Goal: Navigation & Orientation: Find specific page/section

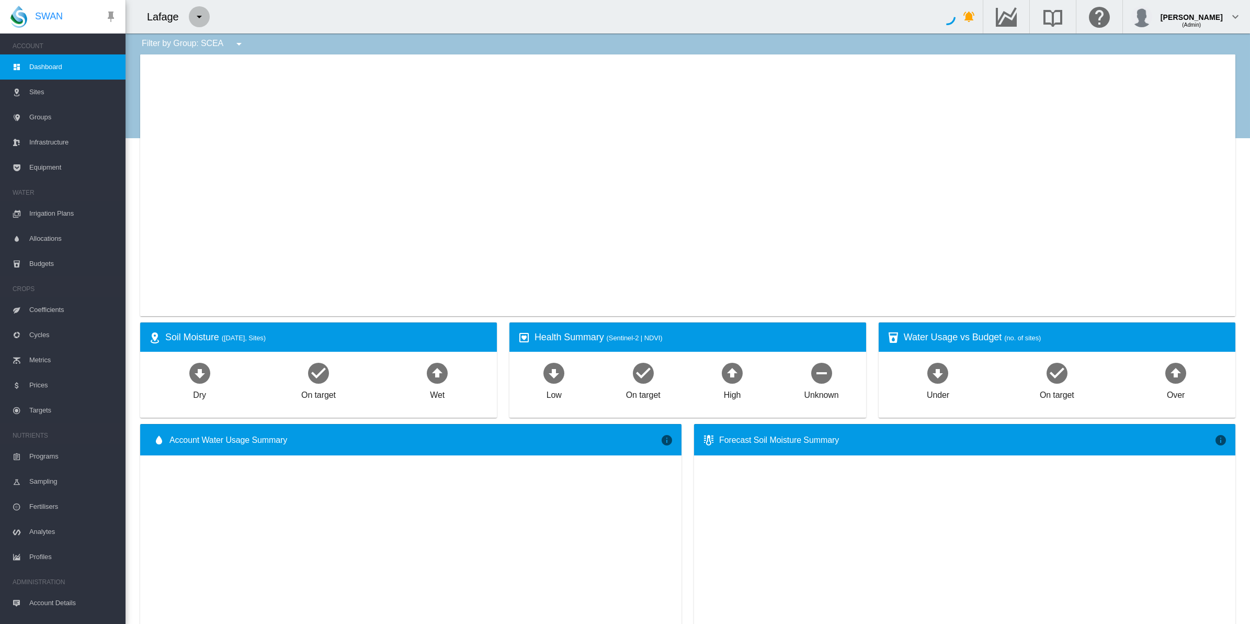
click at [196, 15] on md-icon "icon-menu-down" at bounding box center [199, 16] width 13 height 13
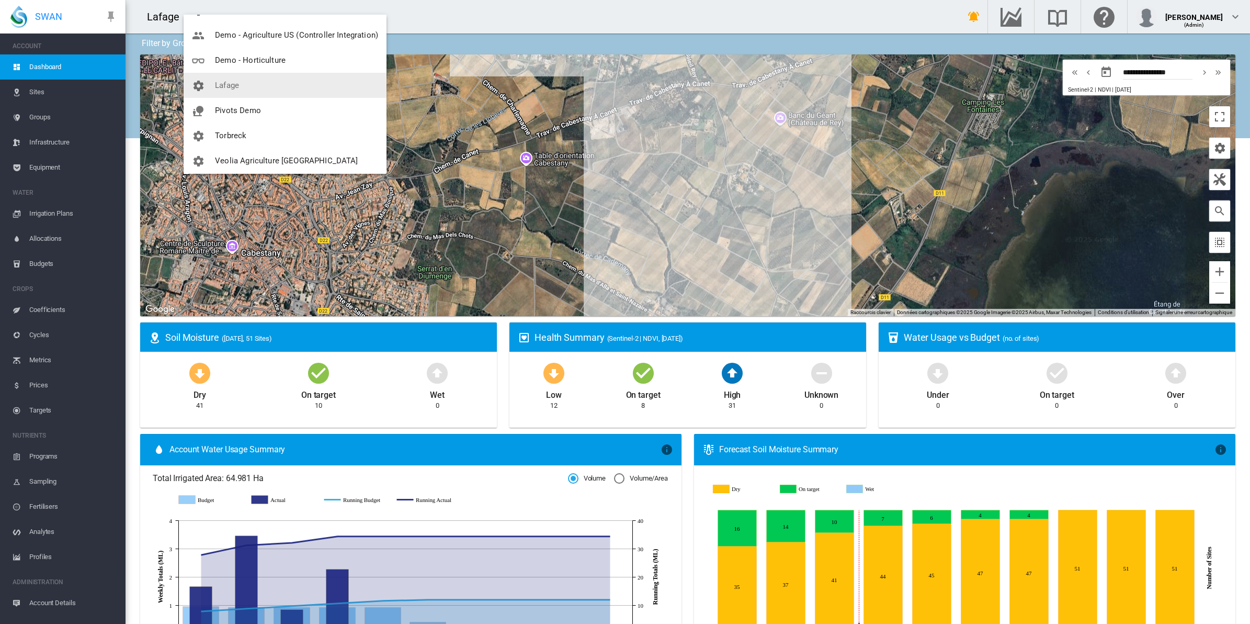
scroll to position [75, 0]
click at [283, 152] on button "Veolia Agriculture [GEOGRAPHIC_DATA]" at bounding box center [285, 157] width 203 height 25
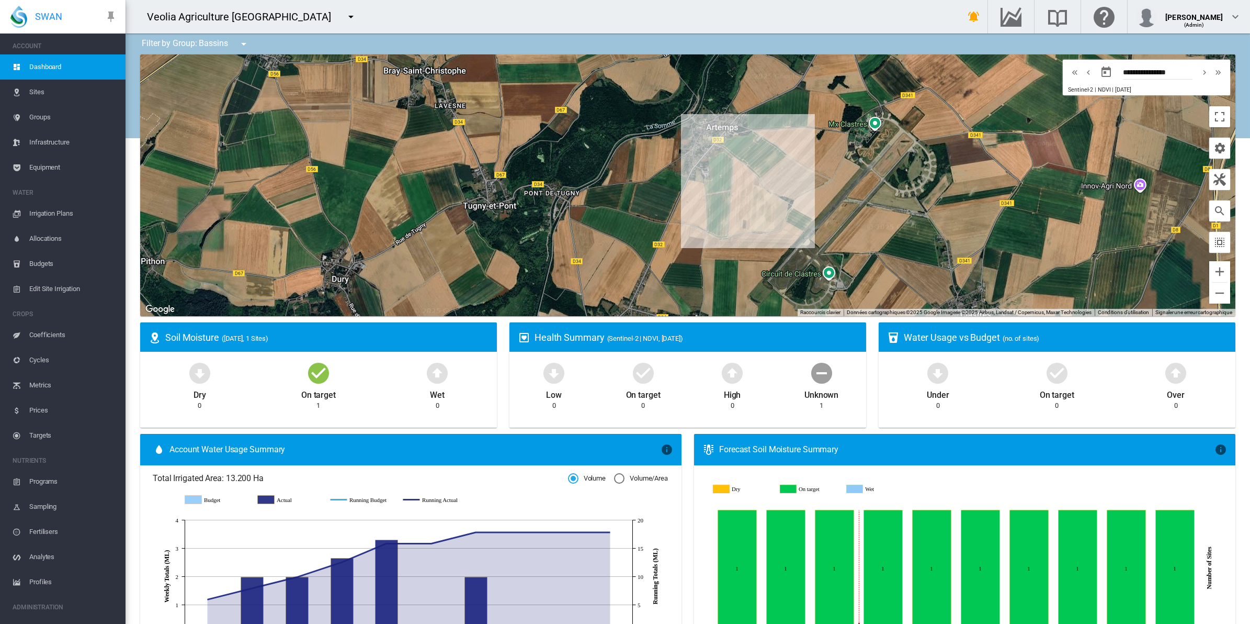
scroll to position [41, 0]
click at [49, 605] on span "Account Users" at bounding box center [73, 612] width 88 height 25
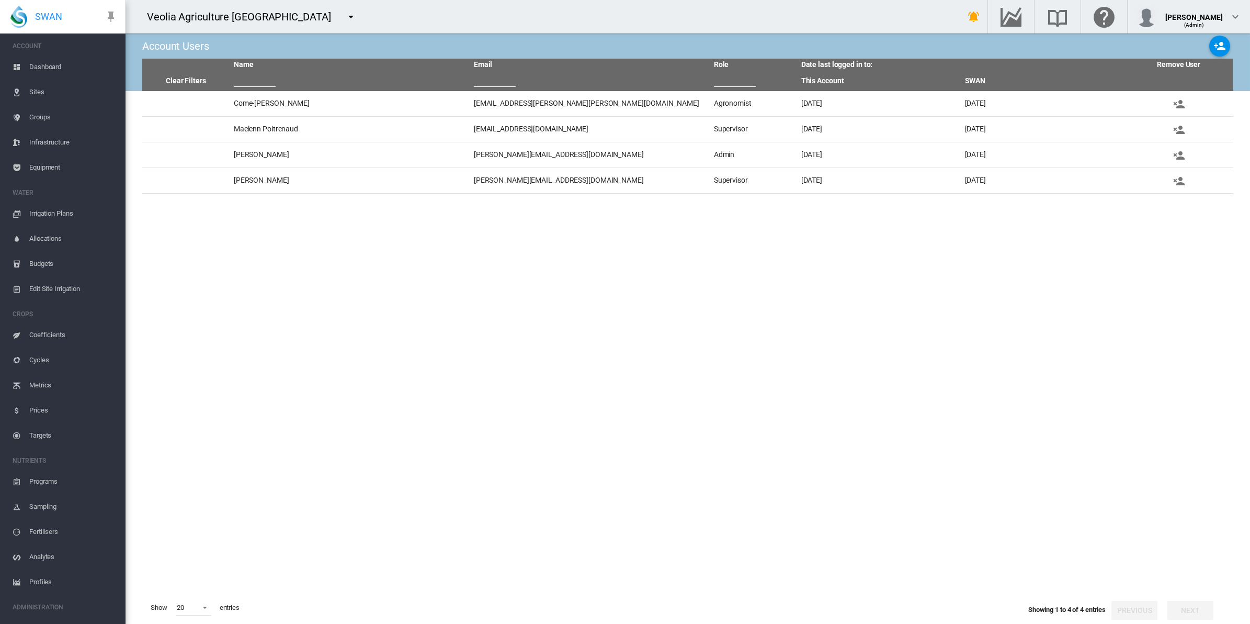
click at [50, 64] on span "Dashboard" at bounding box center [73, 66] width 88 height 25
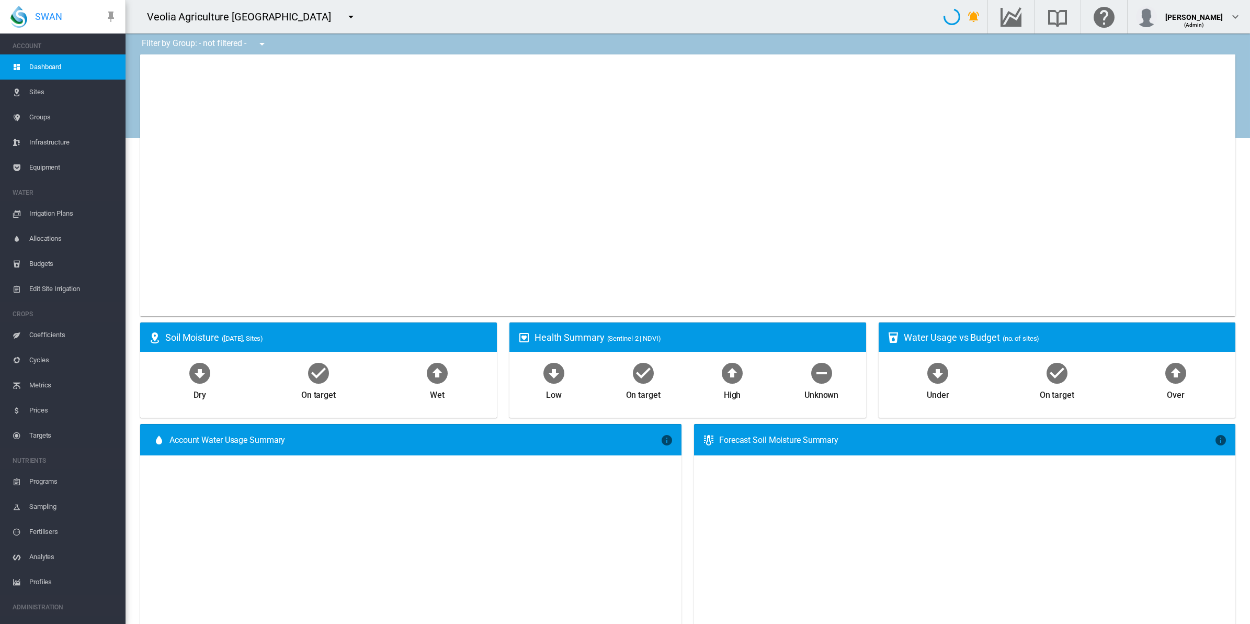
type input "**********"
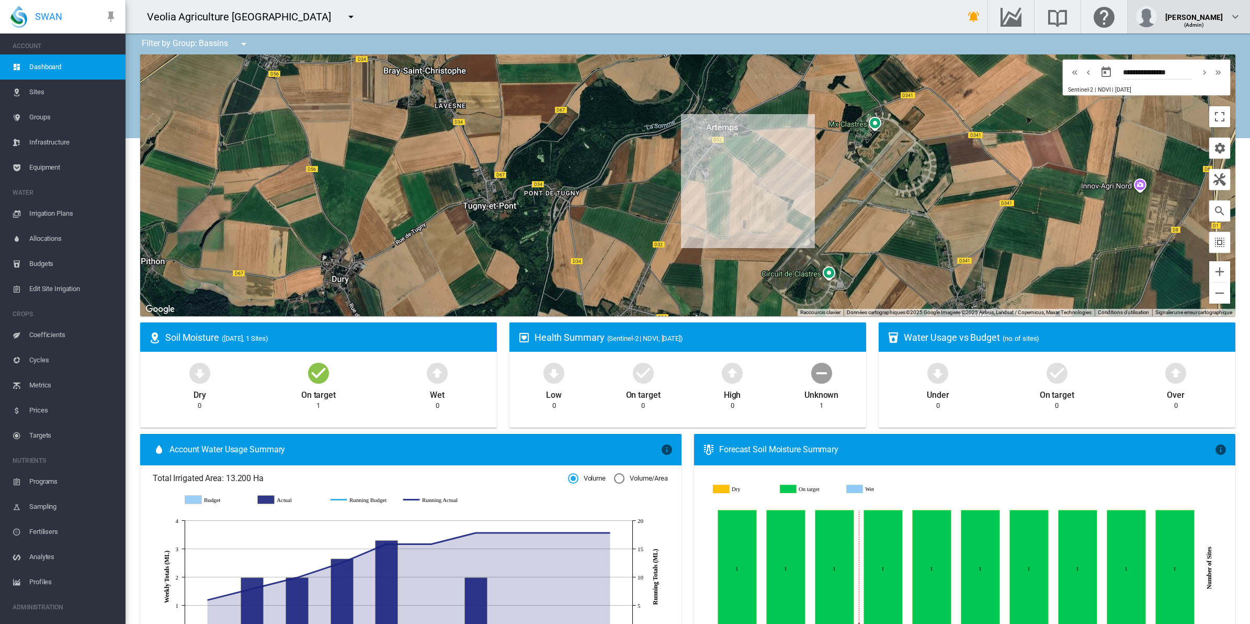
click at [1209, 14] on div "[PERSON_NAME]" at bounding box center [1195, 13] width 58 height 10
